Goal: Task Accomplishment & Management: Use online tool/utility

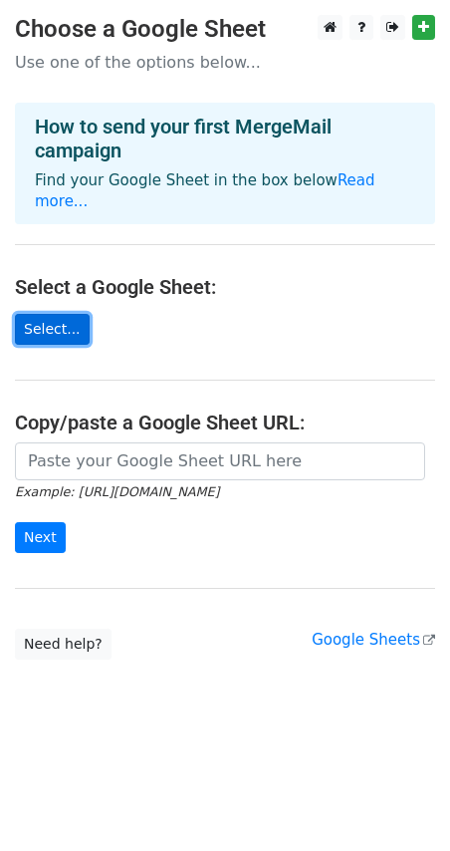
click at [62, 314] on link "Select..." at bounding box center [52, 329] width 75 height 31
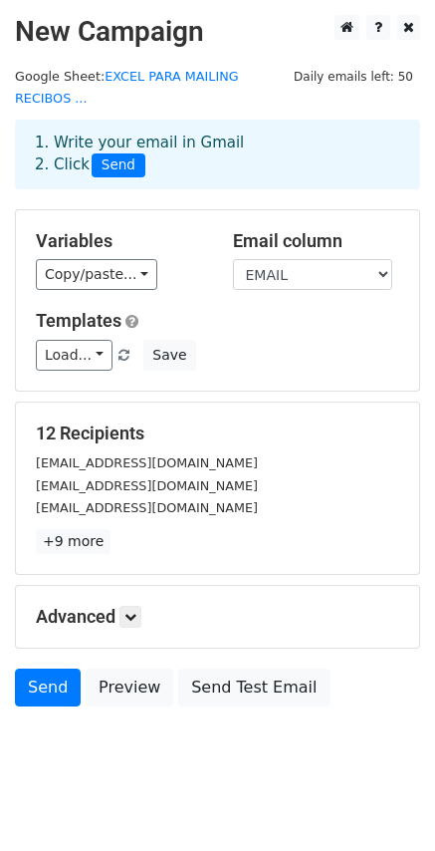
scroll to position [2, 0]
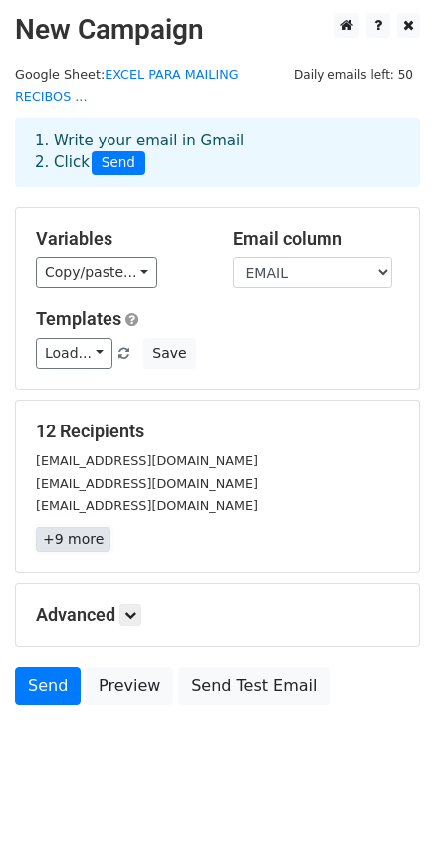
click at [74, 527] on link "+9 more" at bounding box center [73, 539] width 75 height 25
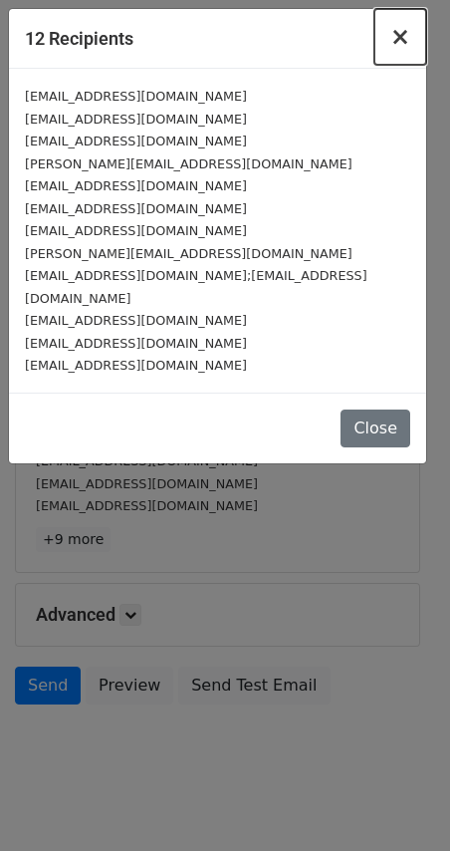
click at [409, 39] on span "×" at bounding box center [401, 37] width 20 height 28
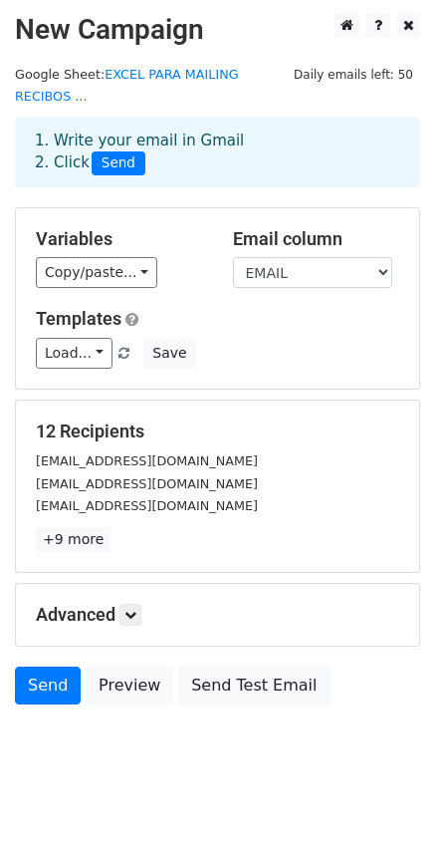
click at [300, 584] on div "Advanced Tracking Track Opens UTM Codes Track Clicks Filters Only include sprea…" at bounding box center [218, 615] width 404 height 62
click at [113, 130] on div "1. Write your email in Gmail 2. Click Send" at bounding box center [218, 153] width 396 height 46
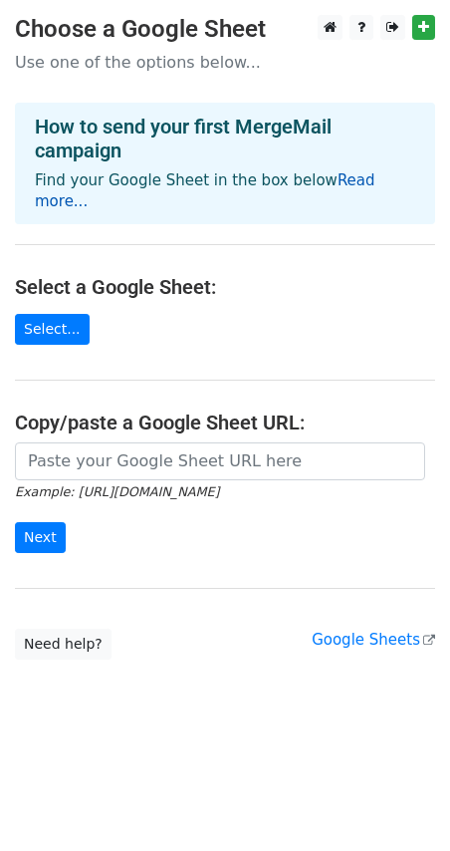
click at [327, 184] on link "Read more..." at bounding box center [205, 190] width 341 height 39
drag, startPoint x: 67, startPoint y: 326, endPoint x: 319, endPoint y: 207, distance: 278.6
click at [289, 241] on main "Choose a Google Sheet Use one of the options below... How to send your first Me…" at bounding box center [225, 337] width 450 height 645
click at [343, 194] on div "How to send your first MergeMail campaign Find your Google Sheet in the box bel…" at bounding box center [225, 164] width 420 height 122
click at [344, 189] on div "How to send your first MergeMail campaign Find your Google Sheet in the box bel…" at bounding box center [225, 164] width 420 height 122
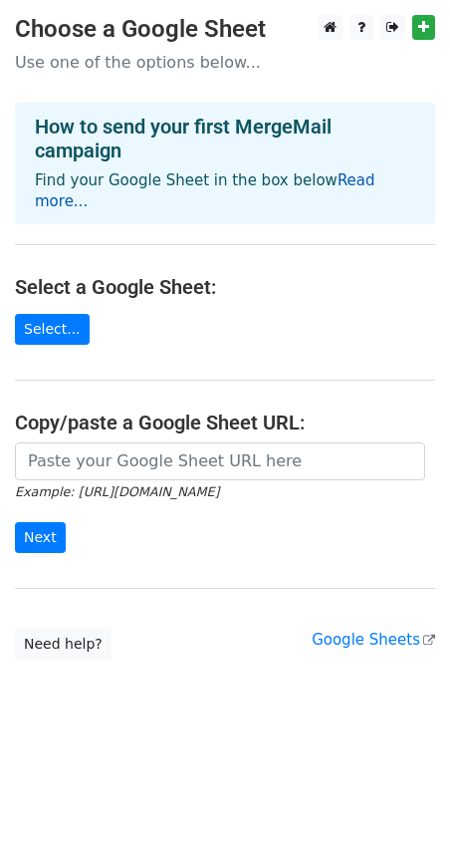
click at [344, 189] on link "Read more..." at bounding box center [205, 190] width 341 height 39
click at [53, 314] on link "Select..." at bounding box center [52, 329] width 75 height 31
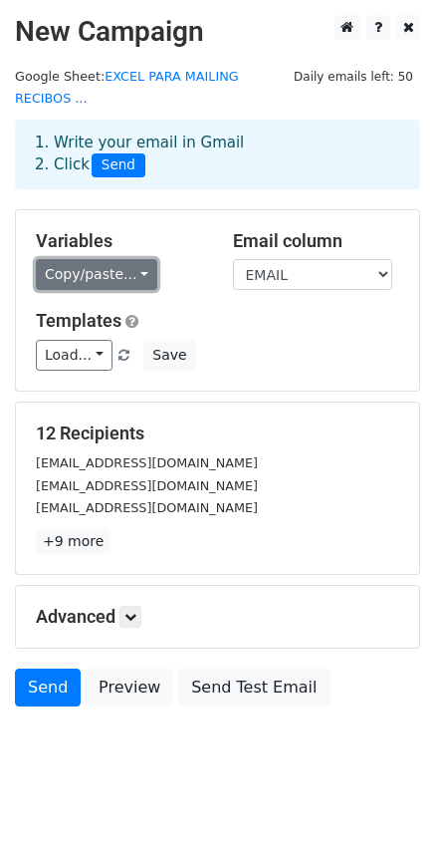
click at [108, 259] on link "Copy/paste..." at bounding box center [97, 274] width 122 height 31
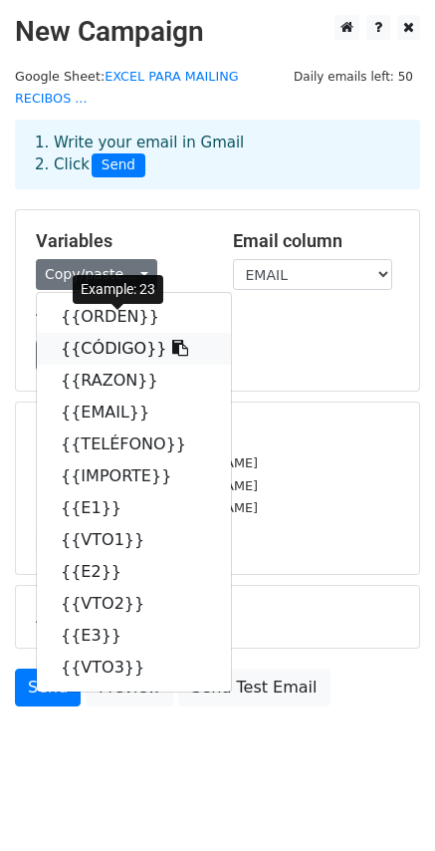
click at [110, 333] on link "{{CÓDIGO}}" at bounding box center [134, 349] width 194 height 32
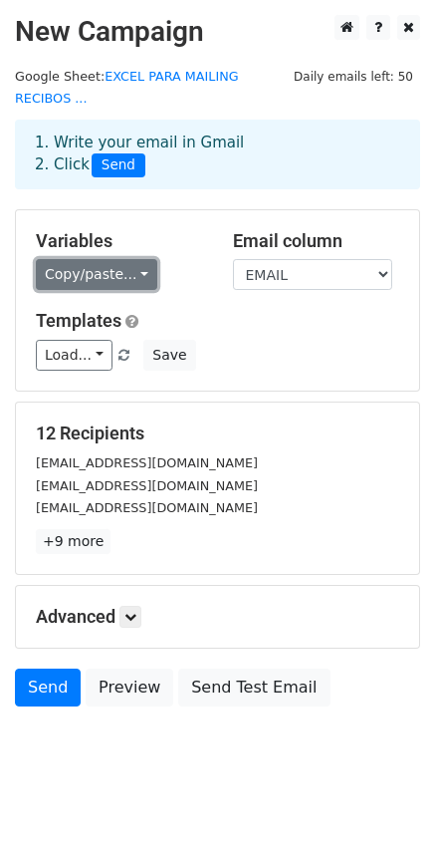
click at [137, 259] on link "Copy/paste..." at bounding box center [97, 274] width 122 height 31
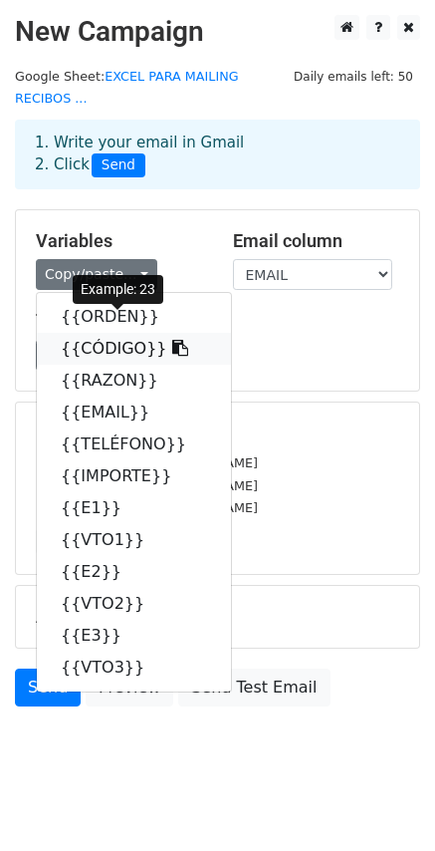
click at [90, 333] on link "{{CÓDIGO}}" at bounding box center [134, 349] width 194 height 32
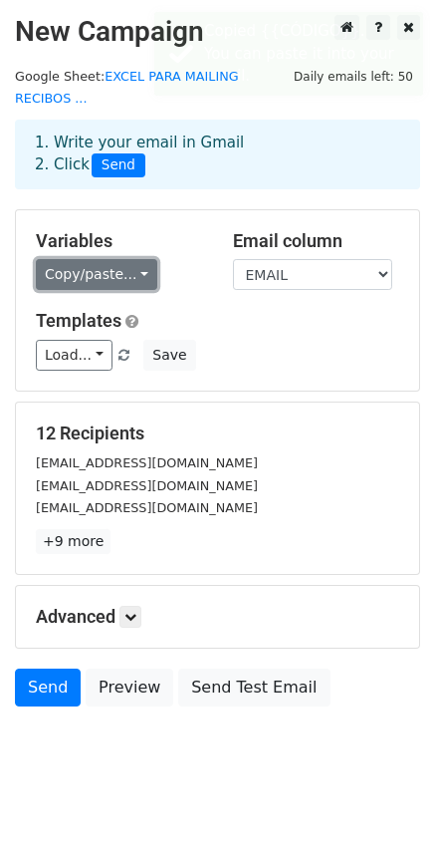
click at [130, 259] on link "Copy/paste..." at bounding box center [97, 274] width 122 height 31
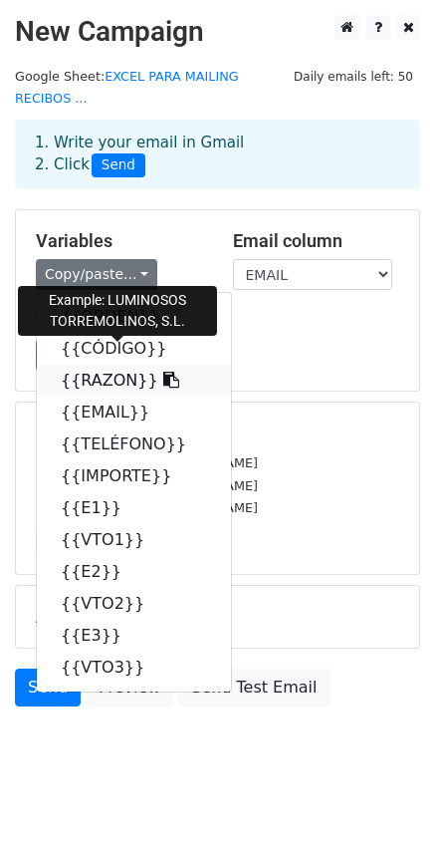
click at [103, 365] on link "{{RAZON}}" at bounding box center [134, 381] width 194 height 32
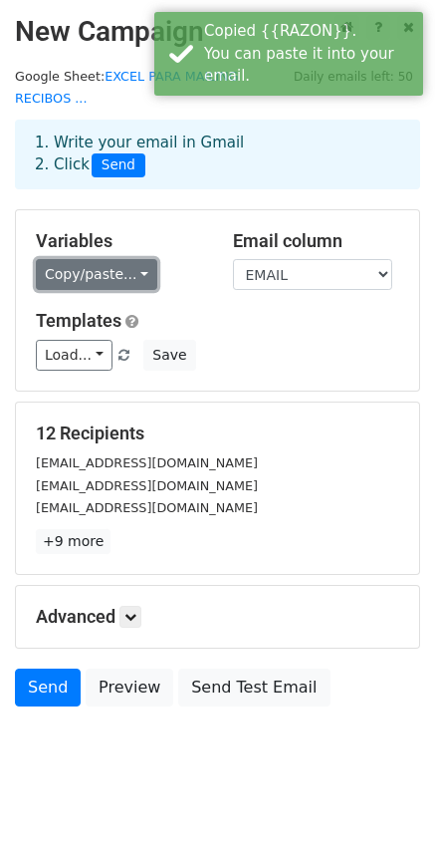
click at [129, 259] on link "Copy/paste..." at bounding box center [97, 274] width 122 height 31
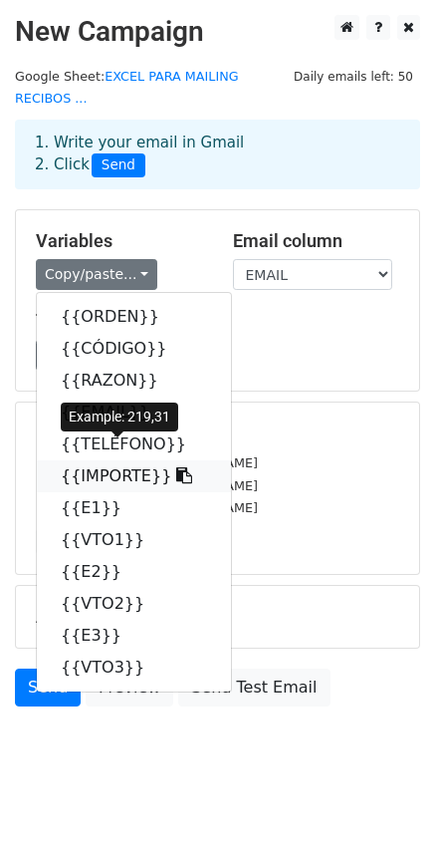
click at [111, 460] on link "{{IMPORTE}}" at bounding box center [134, 476] width 194 height 32
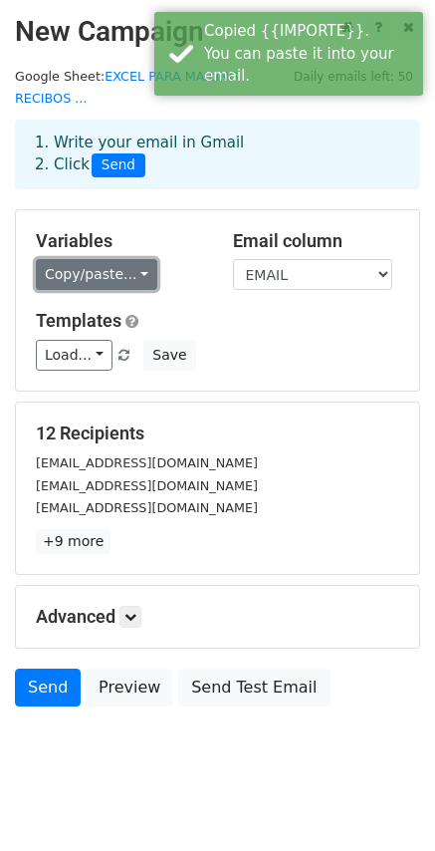
click at [131, 259] on link "Copy/paste..." at bounding box center [97, 274] width 122 height 31
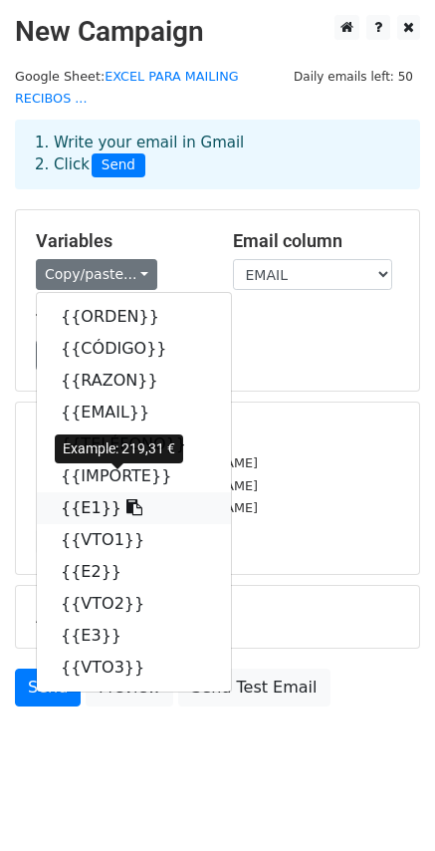
click at [75, 492] on link "{{E1}}" at bounding box center [134, 508] width 194 height 32
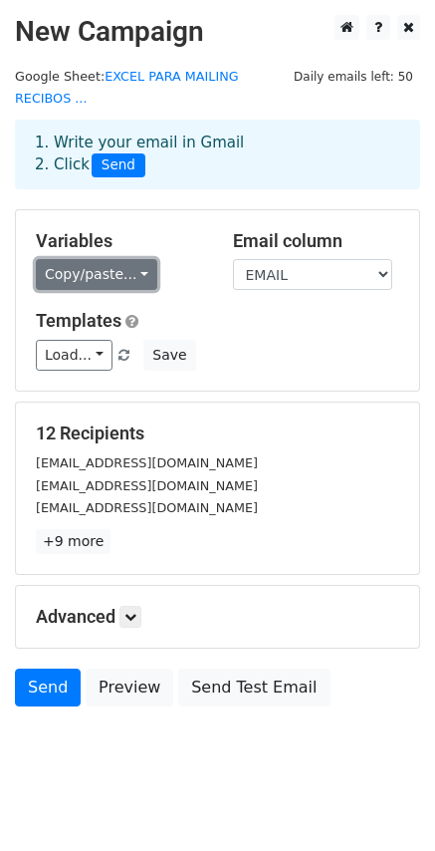
click at [49, 262] on link "Copy/paste..." at bounding box center [97, 274] width 122 height 31
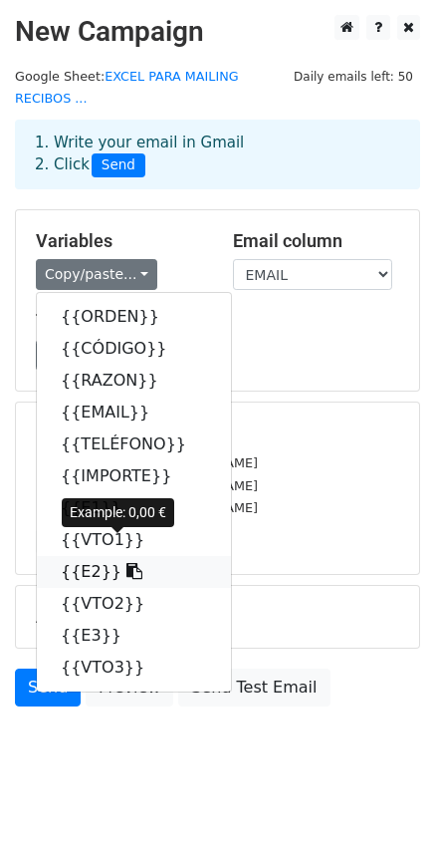
drag, startPoint x: 83, startPoint y: 553, endPoint x: 16, endPoint y: 526, distance: 72.0
click at [83, 556] on link "{{E2}}" at bounding box center [134, 572] width 194 height 32
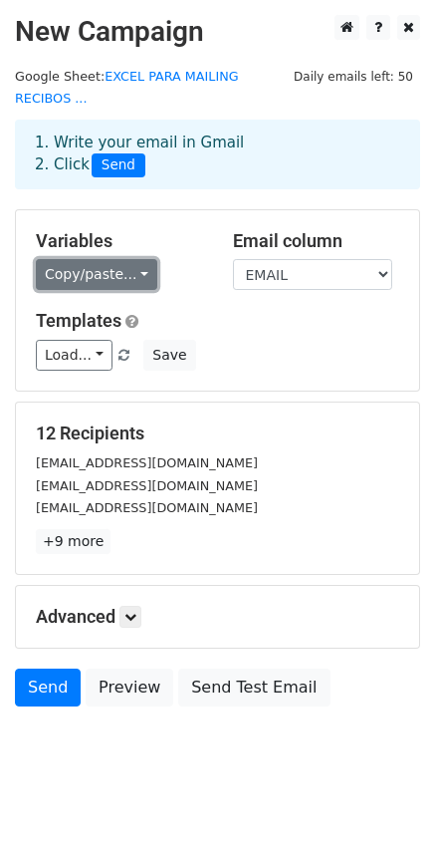
click at [126, 259] on link "Copy/paste..." at bounding box center [97, 274] width 122 height 31
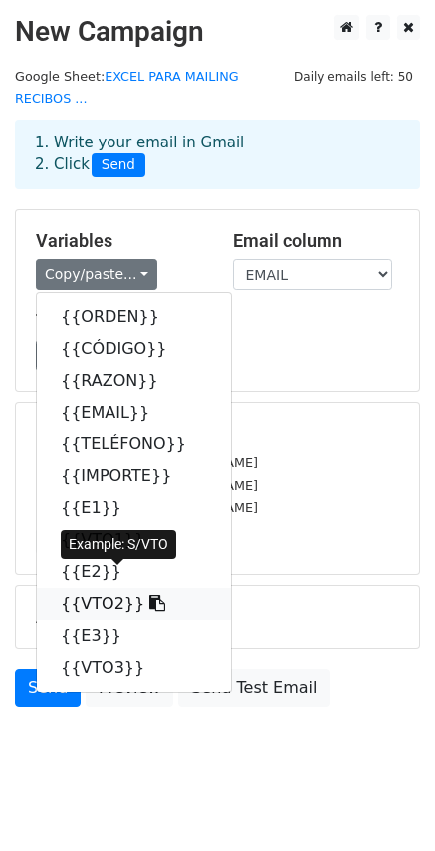
drag, startPoint x: 90, startPoint y: 579, endPoint x: 4, endPoint y: 547, distance: 91.4
click at [89, 588] on link "{{VTO2}}" at bounding box center [134, 604] width 194 height 32
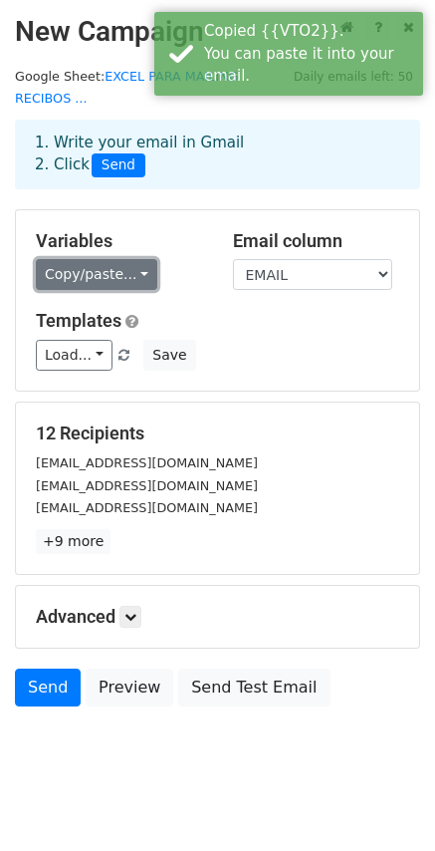
click at [104, 262] on link "Copy/paste..." at bounding box center [97, 274] width 122 height 31
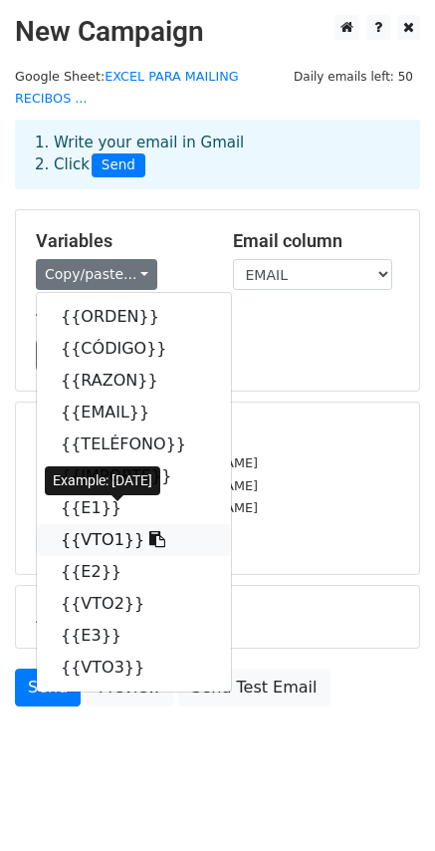
click at [88, 524] on link "{{VTO1}}" at bounding box center [134, 540] width 194 height 32
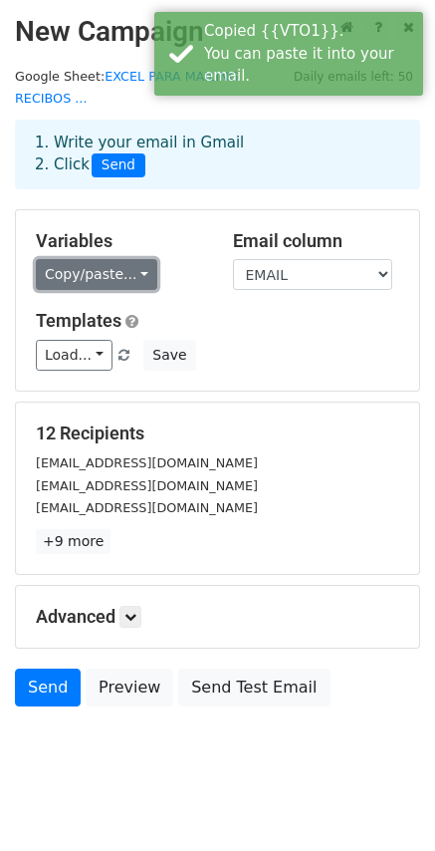
click at [100, 259] on link "Copy/paste..." at bounding box center [97, 274] width 122 height 31
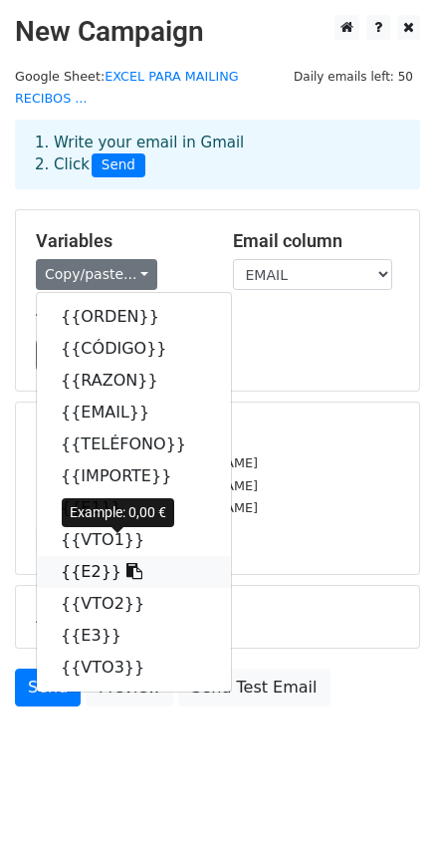
drag, startPoint x: 99, startPoint y: 552, endPoint x: 4, endPoint y: 517, distance: 100.9
click at [98, 556] on link "{{E2}}" at bounding box center [134, 572] width 194 height 32
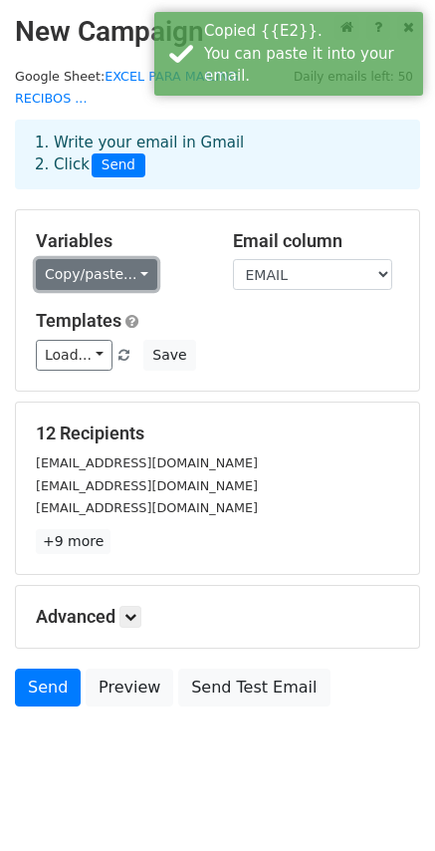
click at [113, 259] on link "Copy/paste..." at bounding box center [97, 274] width 122 height 31
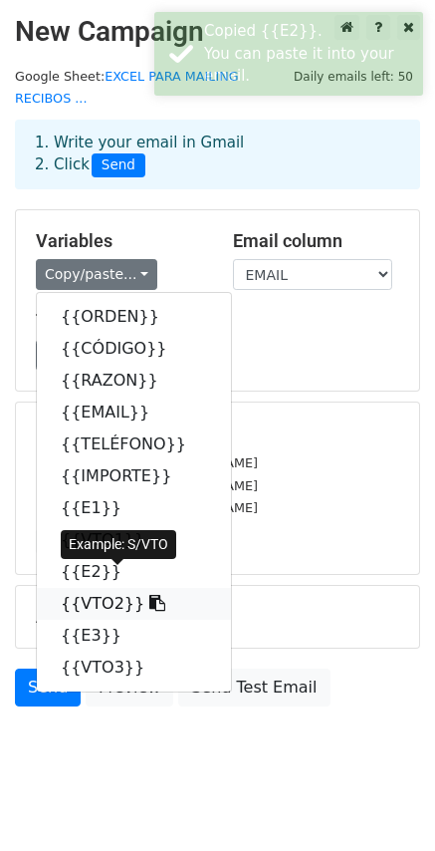
click at [92, 588] on link "{{VTO2}}" at bounding box center [134, 604] width 194 height 32
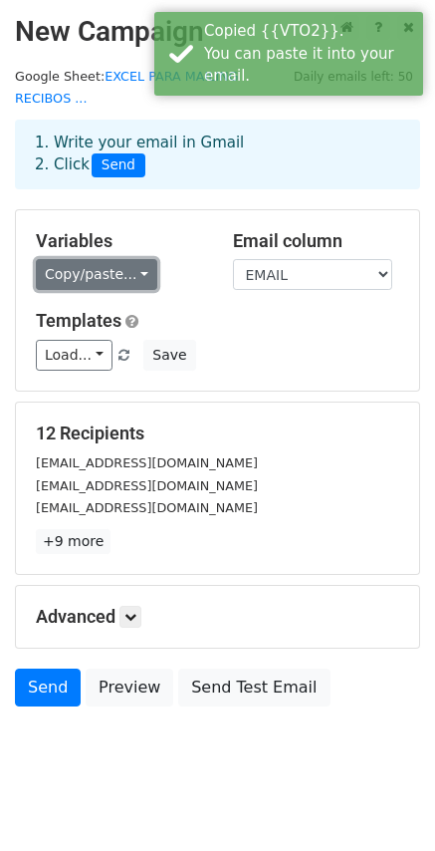
click at [82, 259] on link "Copy/paste..." at bounding box center [97, 274] width 122 height 31
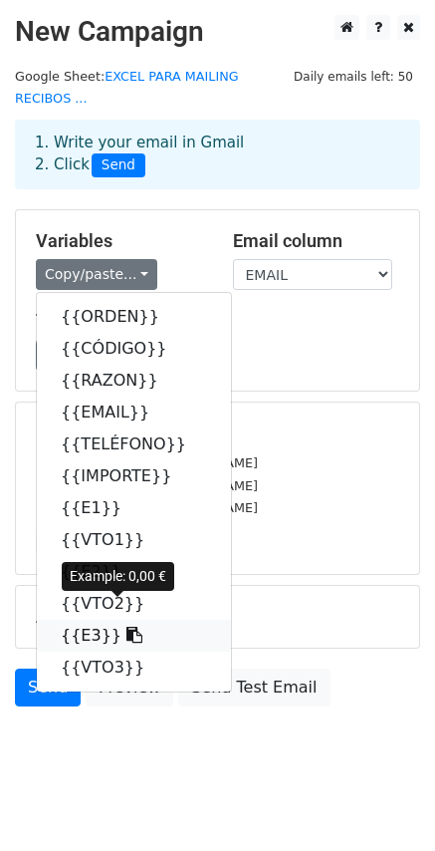
click at [84, 620] on link "{{E3}}" at bounding box center [134, 636] width 194 height 32
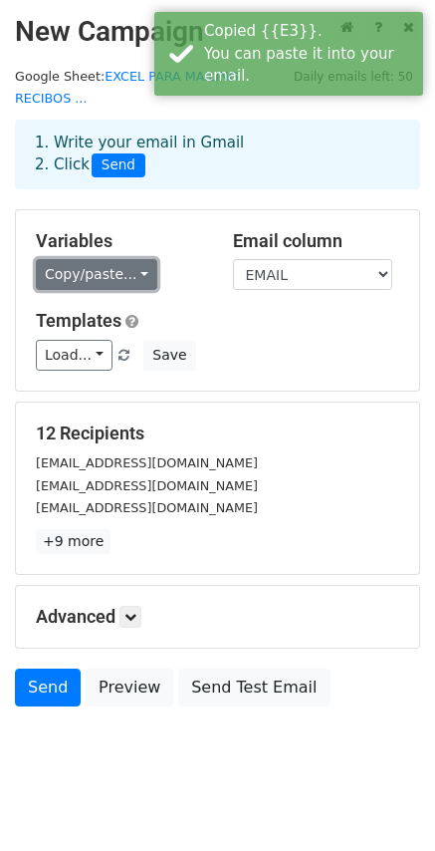
click at [128, 260] on link "Copy/paste..." at bounding box center [97, 274] width 122 height 31
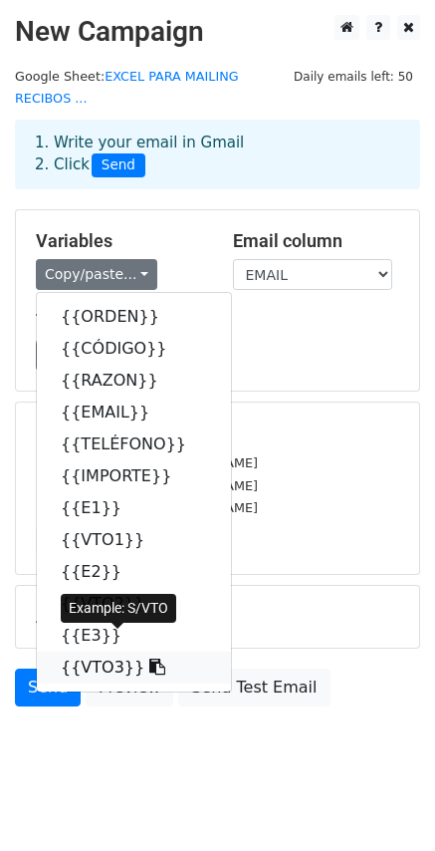
click at [107, 652] on link "{{VTO3}}" at bounding box center [134, 668] width 194 height 32
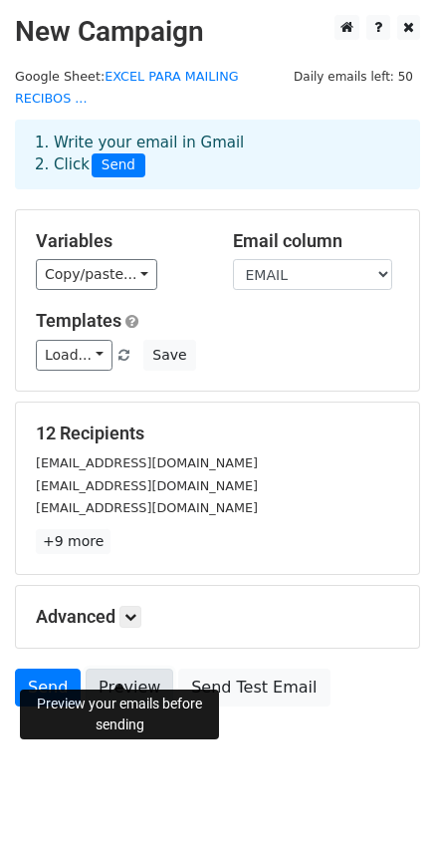
click at [109, 669] on link "Preview" at bounding box center [130, 688] width 88 height 38
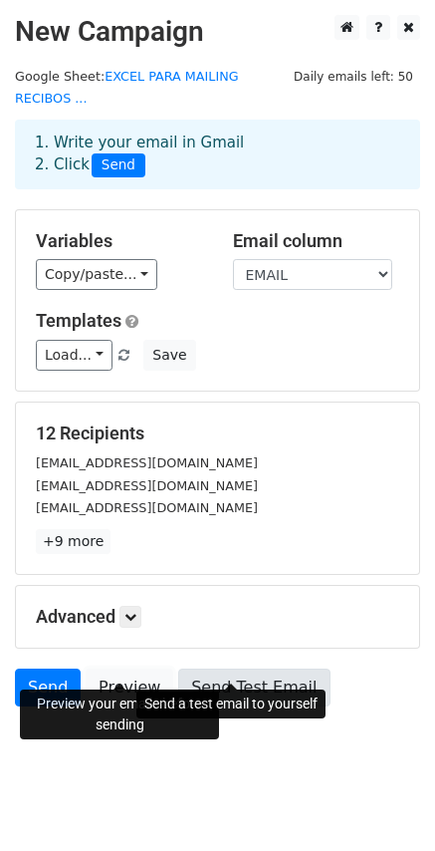
scroll to position [2, 0]
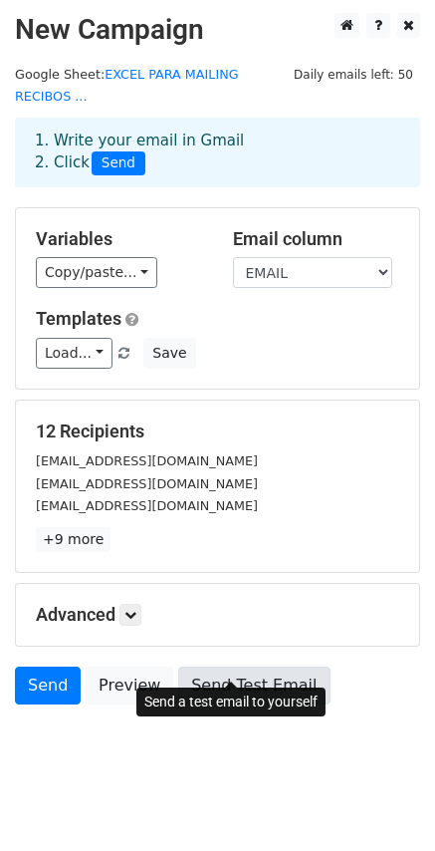
click at [269, 672] on link "Send Test Email" at bounding box center [253, 686] width 151 height 38
